Goal: Task Accomplishment & Management: Use online tool/utility

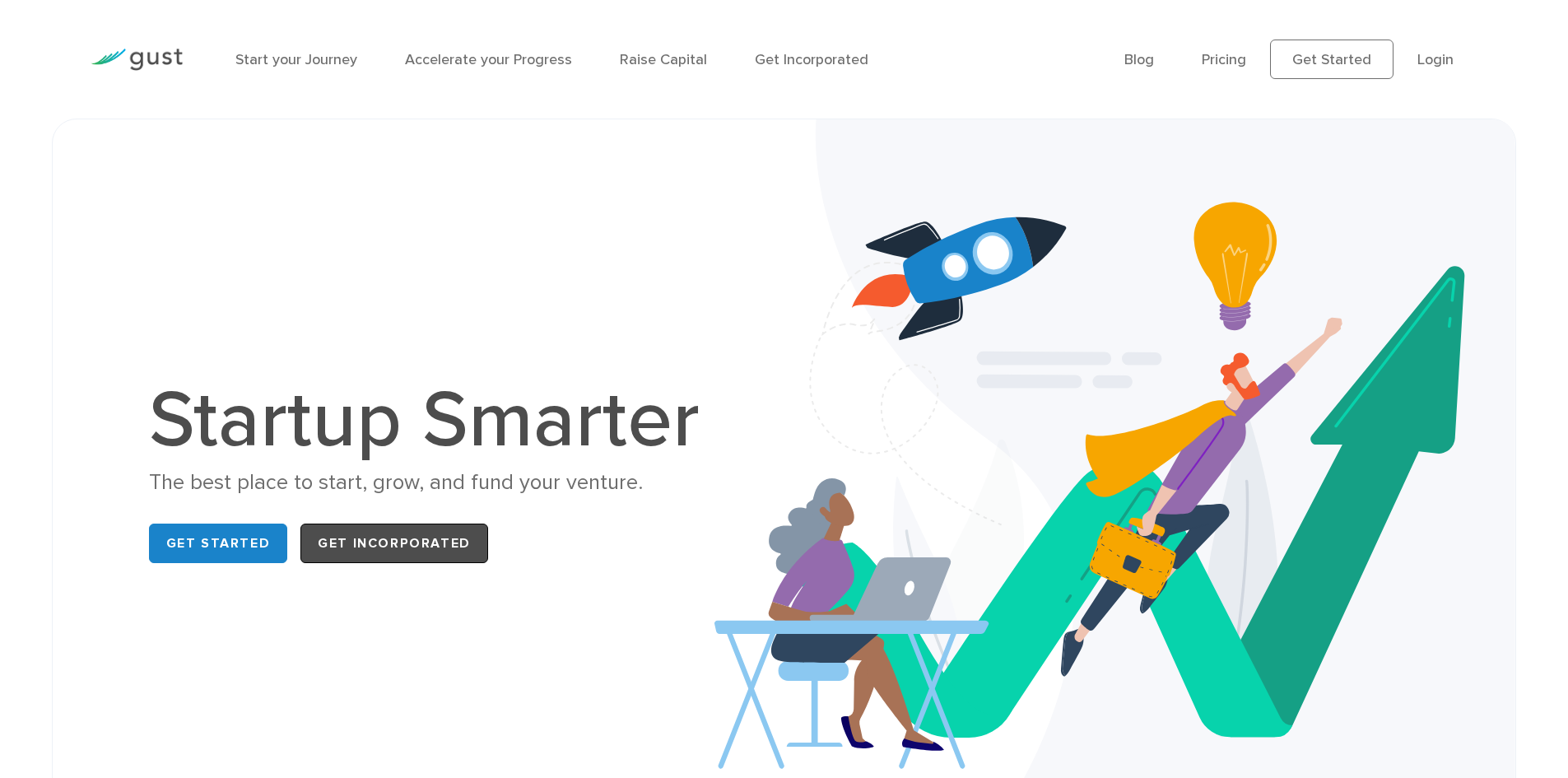
click at [410, 547] on link "Get Incorporated" at bounding box center [394, 544] width 188 height 40
click at [326, 56] on link "Start your Journey" at bounding box center [296, 60] width 122 height 18
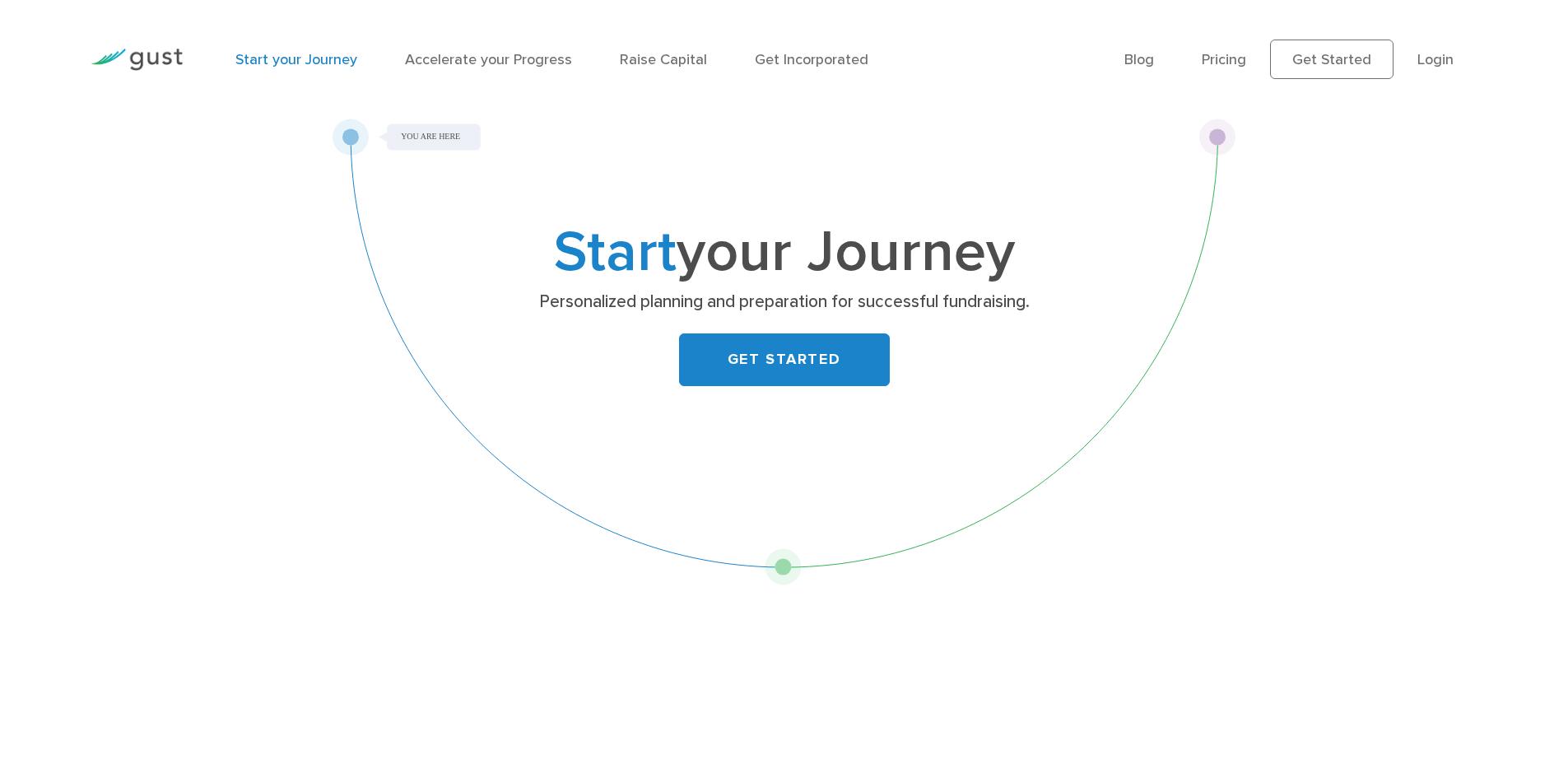
click at [461, 90] on div "Start your Journey Accelerate your Progress Raise Capital Get Incorporated" at bounding box center [668, 60] width 889 height 72
click at [438, 56] on link "Accelerate your Progress" at bounding box center [489, 60] width 167 height 18
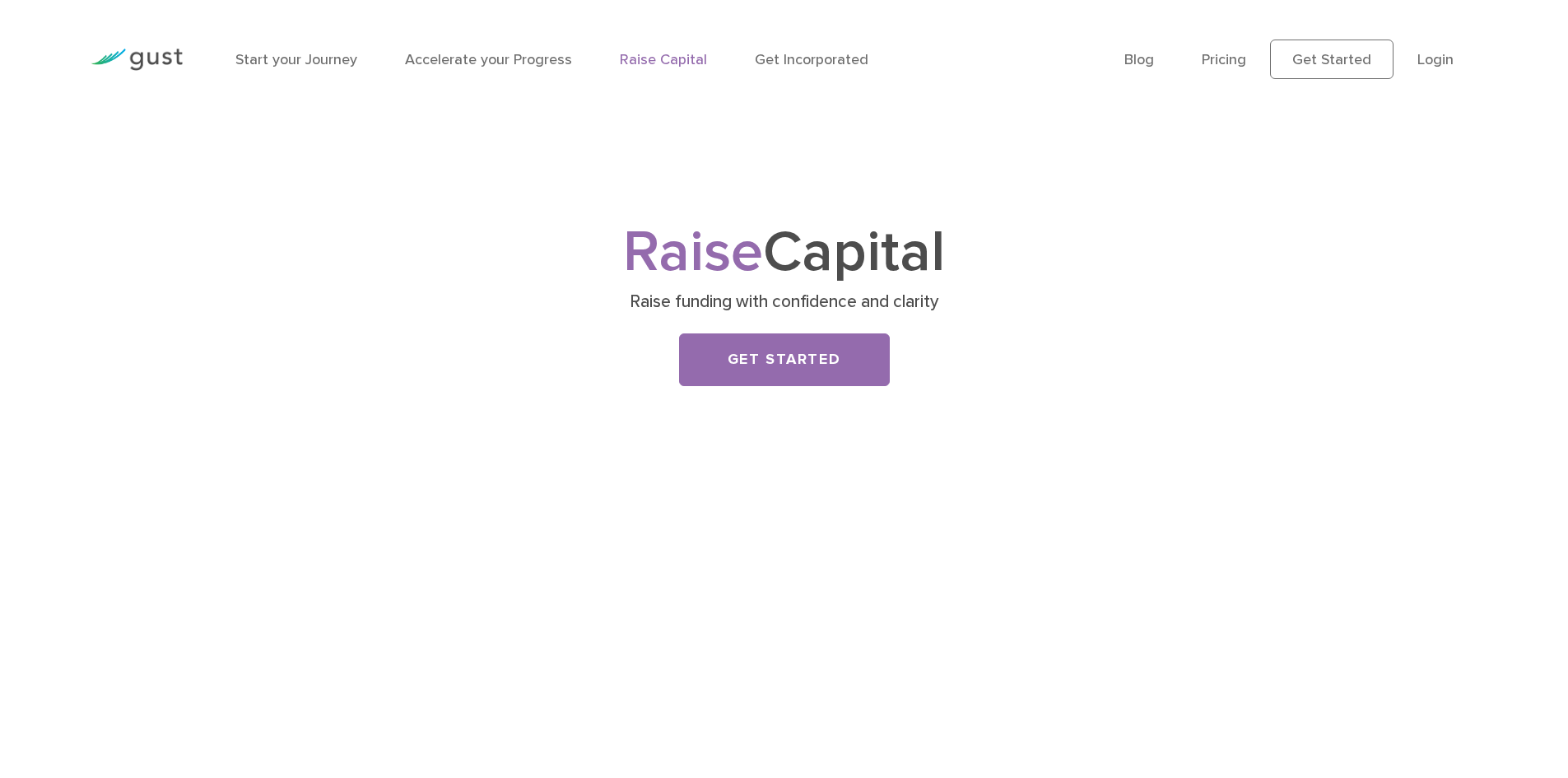
click at [795, 56] on link "Get Incorporated" at bounding box center [812, 60] width 114 height 18
